Goal: Transaction & Acquisition: Purchase product/service

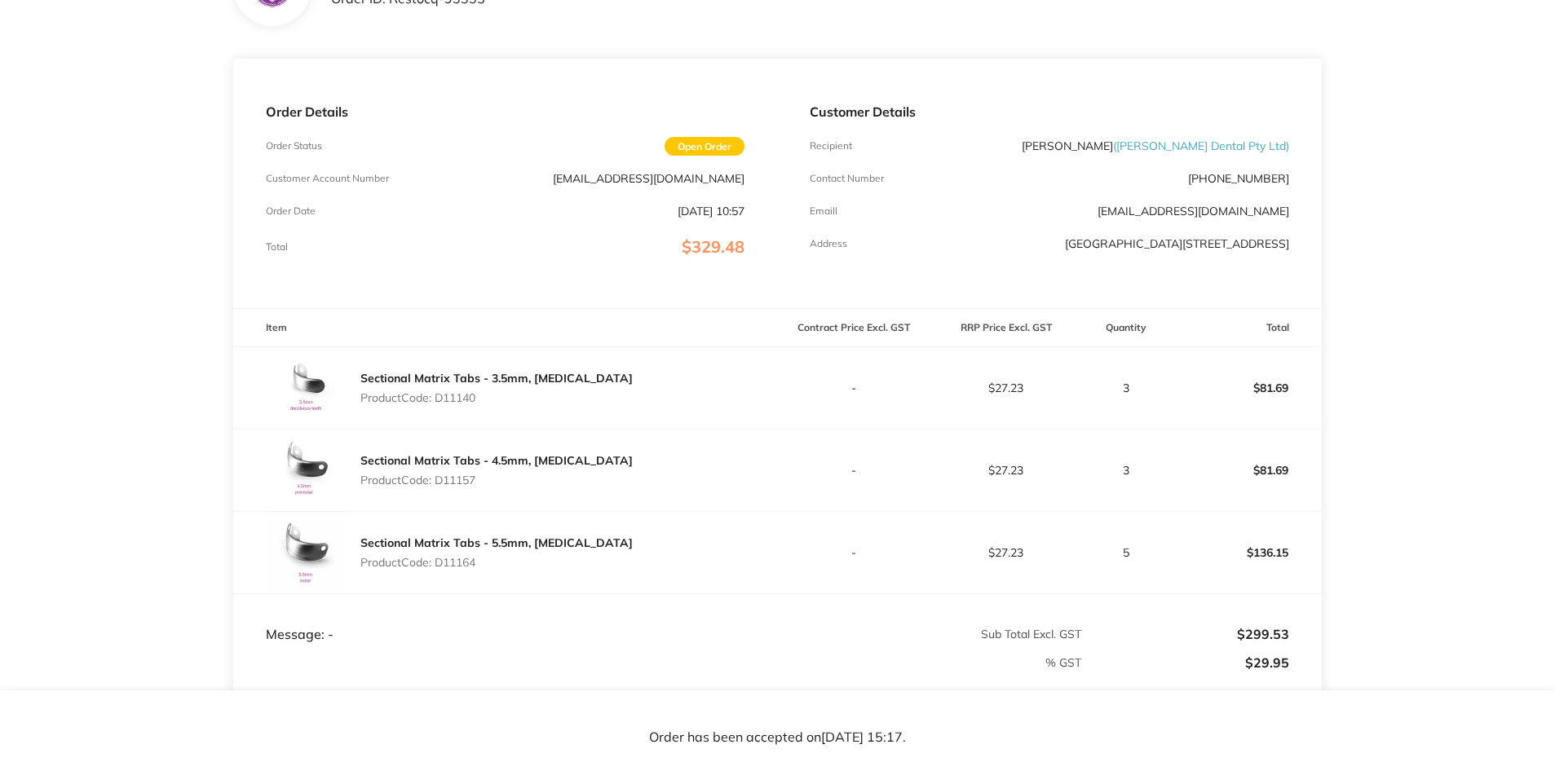
scroll to position [317, 0]
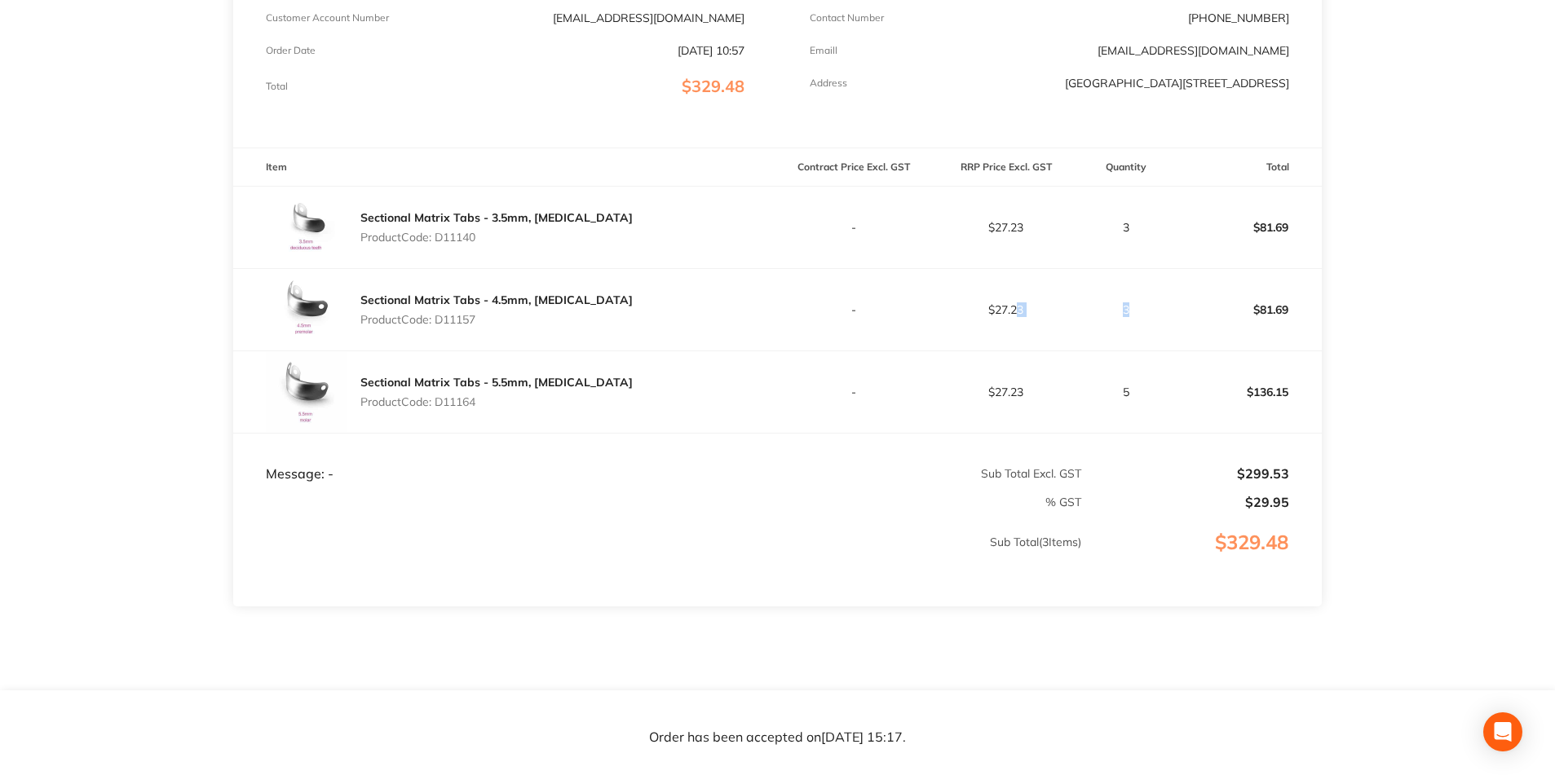
drag, startPoint x: 1016, startPoint y: 308, endPoint x: 1138, endPoint y: 309, distance: 122.0
click at [1138, 309] on tr "Sectional Matrix Tabs - 4.5mm, [MEDICAL_DATA] Product Code: D11157 - $27.23 3 $…" at bounding box center [778, 309] width 1088 height 82
click at [1140, 310] on td "3" at bounding box center [1125, 309] width 88 height 82
click at [1133, 311] on p "3" at bounding box center [1125, 310] width 86 height 13
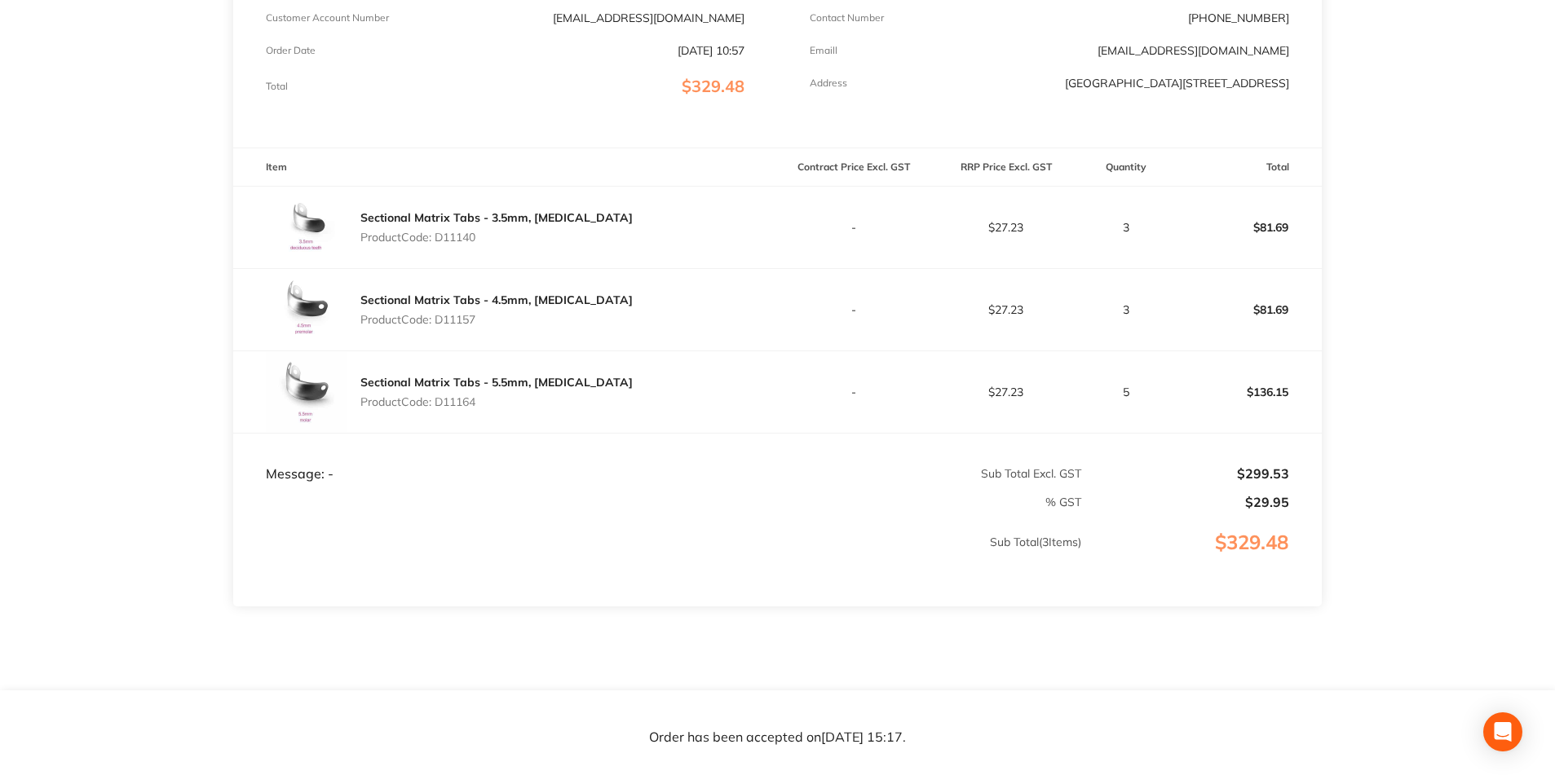
click at [1133, 311] on p "3" at bounding box center [1125, 310] width 86 height 13
drag, startPoint x: 994, startPoint y: 231, endPoint x: 1040, endPoint y: 227, distance: 46.2
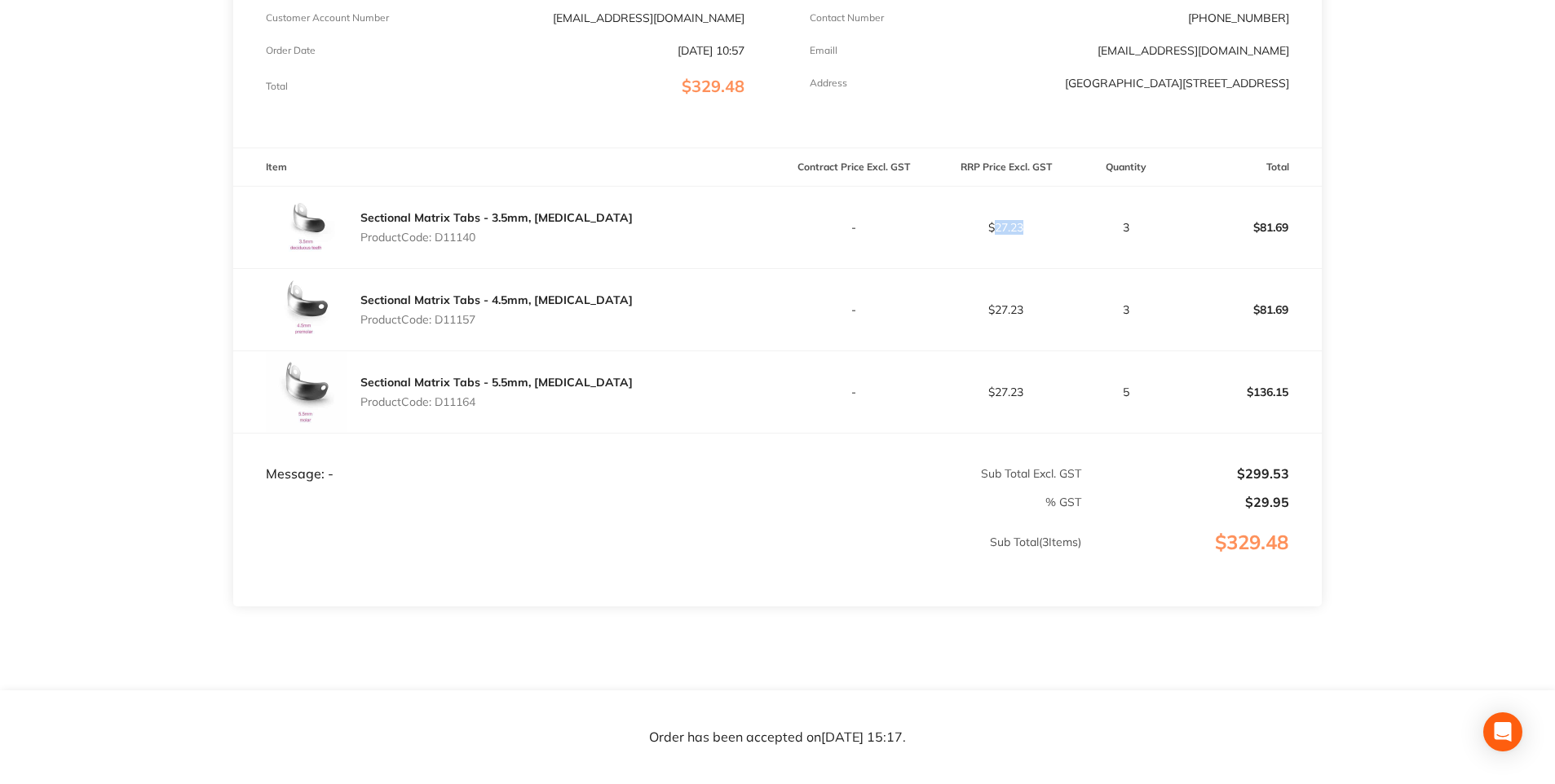
click at [1040, 227] on td "$27.23" at bounding box center [1006, 226] width 153 height 82
copy p "27.23"
